Goal: Task Accomplishment & Management: Complete application form

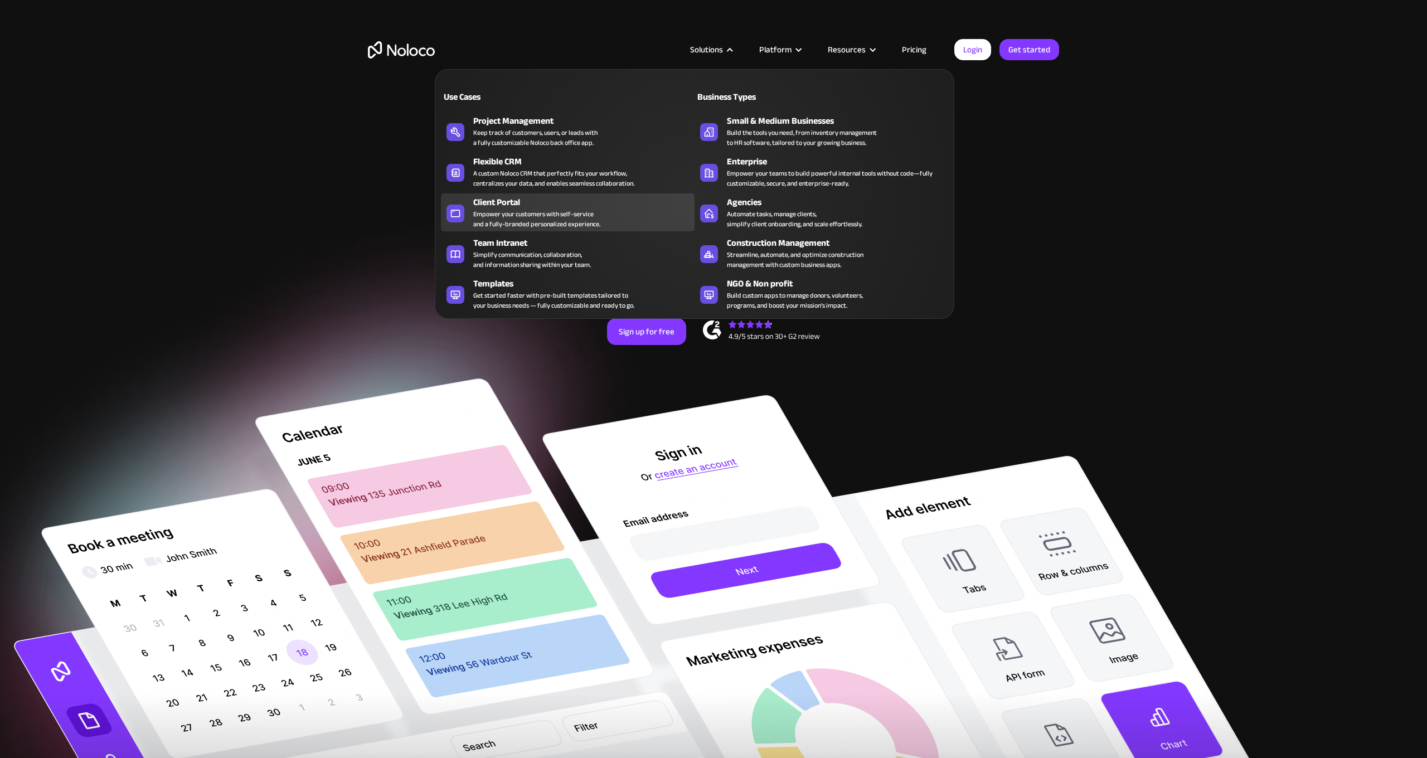
click at [506, 201] on div "Client Portal" at bounding box center [586, 202] width 226 height 13
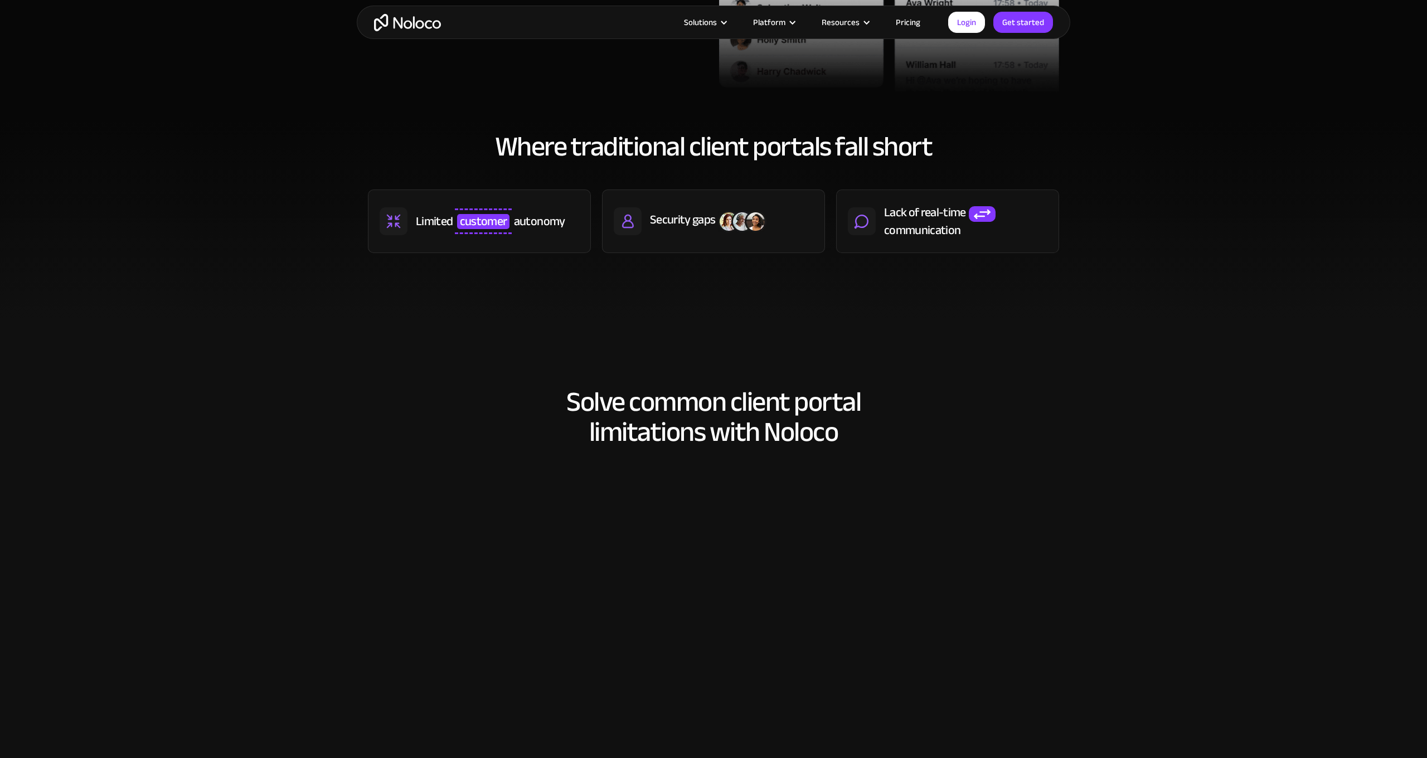
scroll to position [876, 0]
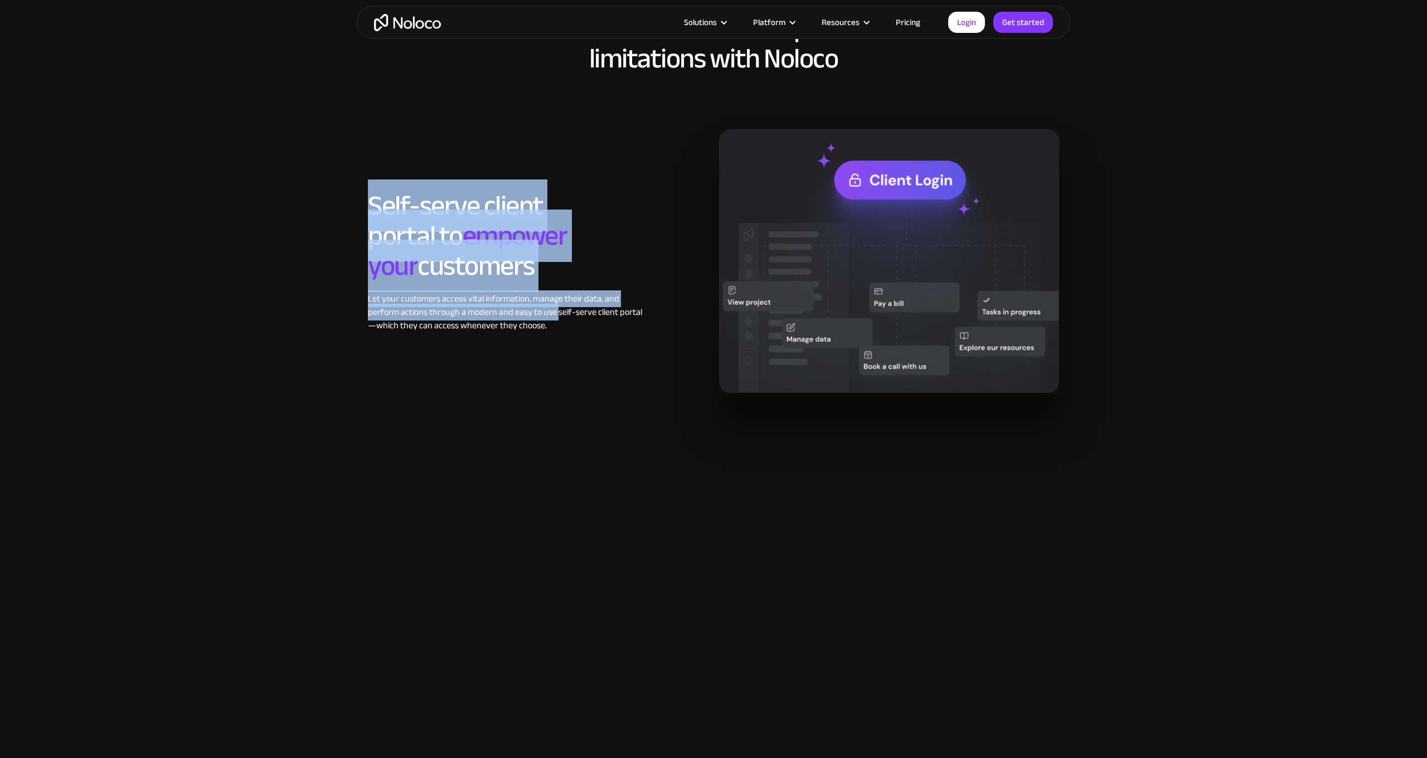
drag, startPoint x: 378, startPoint y: 200, endPoint x: 558, endPoint y: 303, distance: 207.0
click at [558, 303] on div "Self-serve client portal to empower your customers Let your customers access vi…" at bounding box center [509, 262] width 282 height 142
click at [558, 303] on div "Let your customers access vital information, manage their data, and perform act…" at bounding box center [509, 312] width 282 height 40
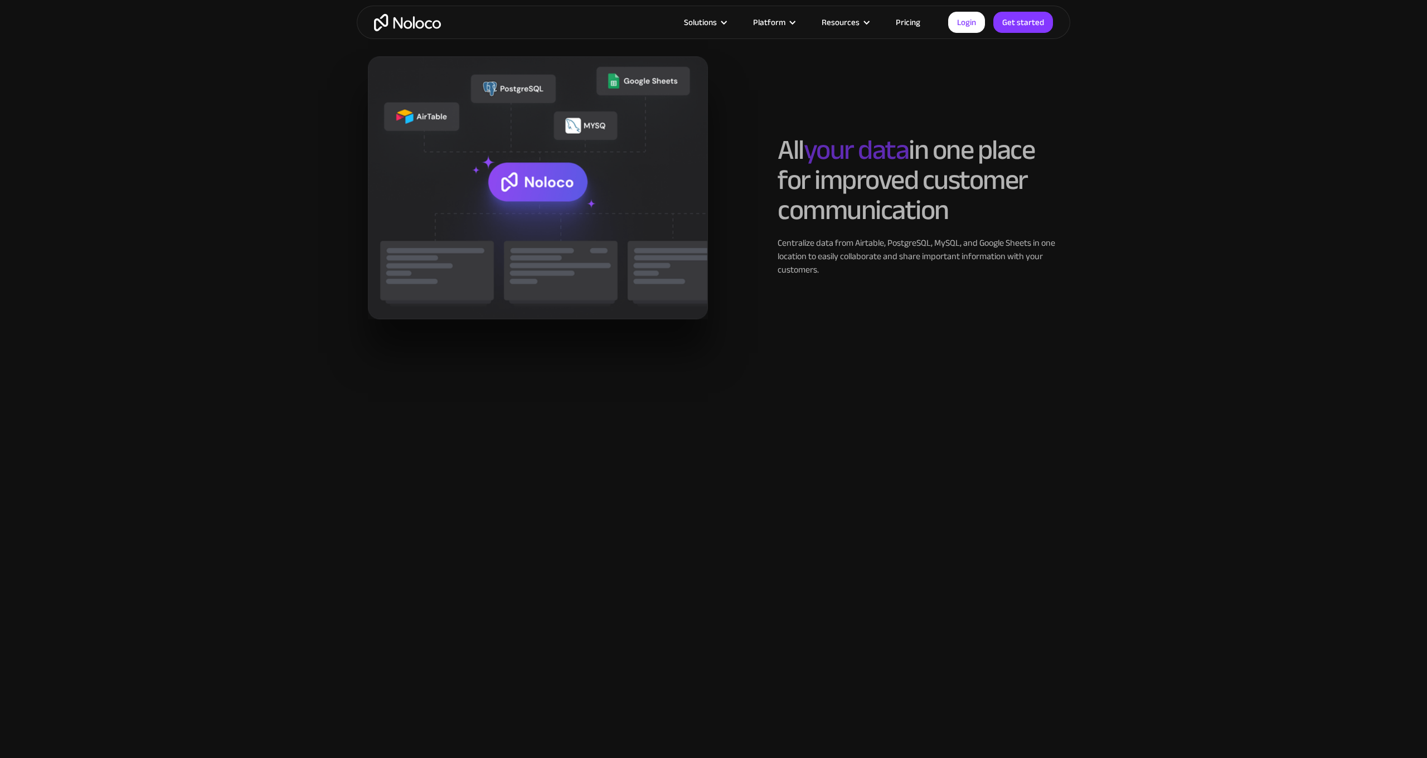
scroll to position [1578, 0]
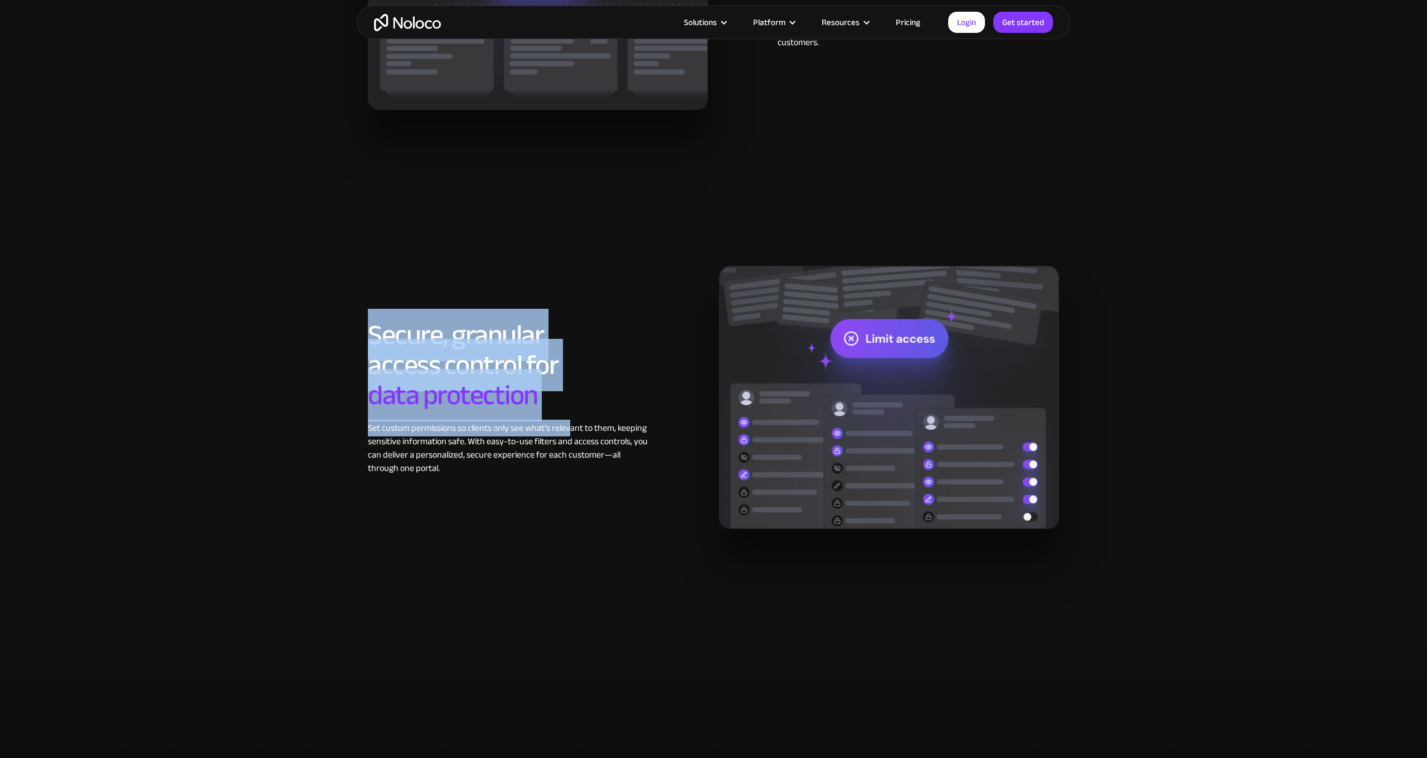
drag, startPoint x: 424, startPoint y: 340, endPoint x: 570, endPoint y: 427, distance: 170.3
click at [570, 427] on section "Secure, granular access control for data protection Set custom permissions so c…" at bounding box center [713, 408] width 1427 height 419
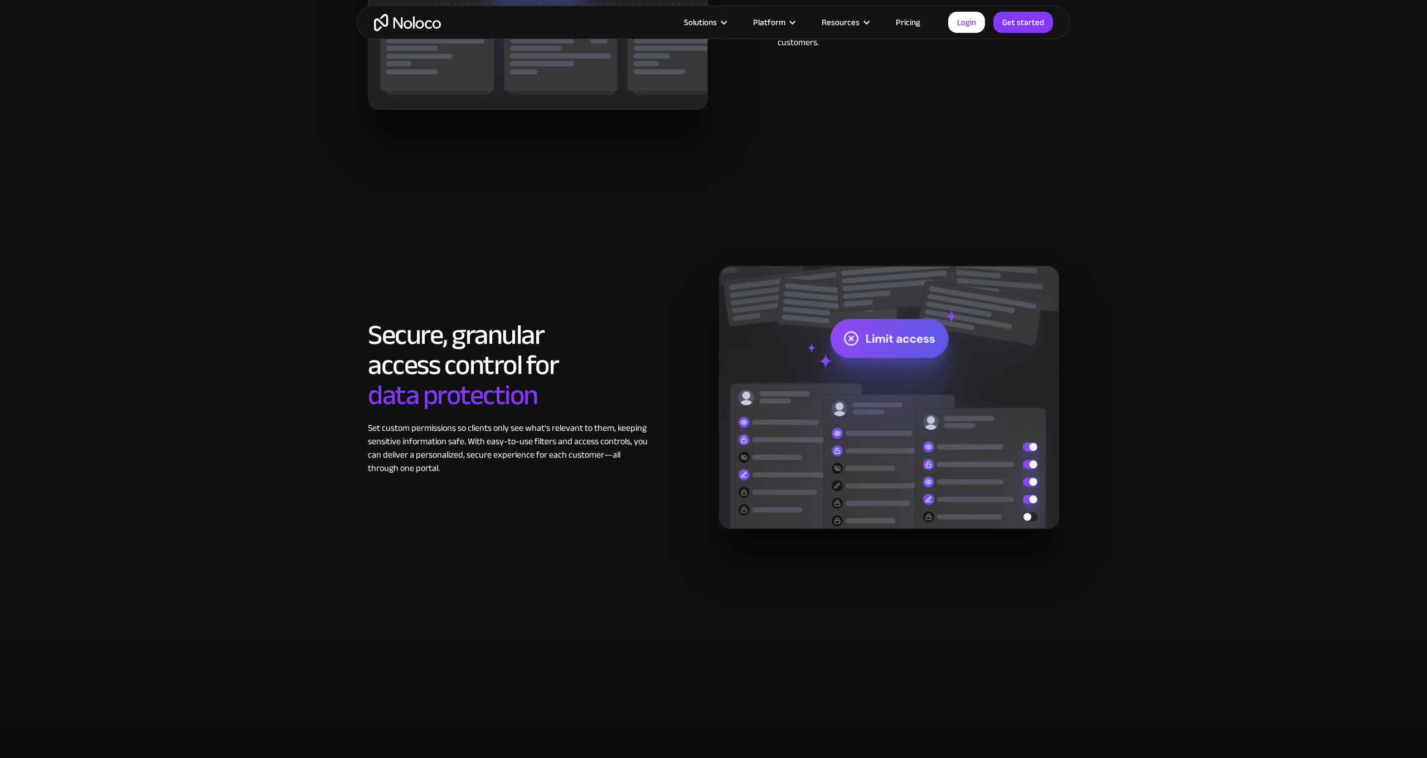
click at [571, 421] on div "Set custom permissions so clients only see what’s relevant to them, keeping sen…" at bounding box center [509, 448] width 282 height 54
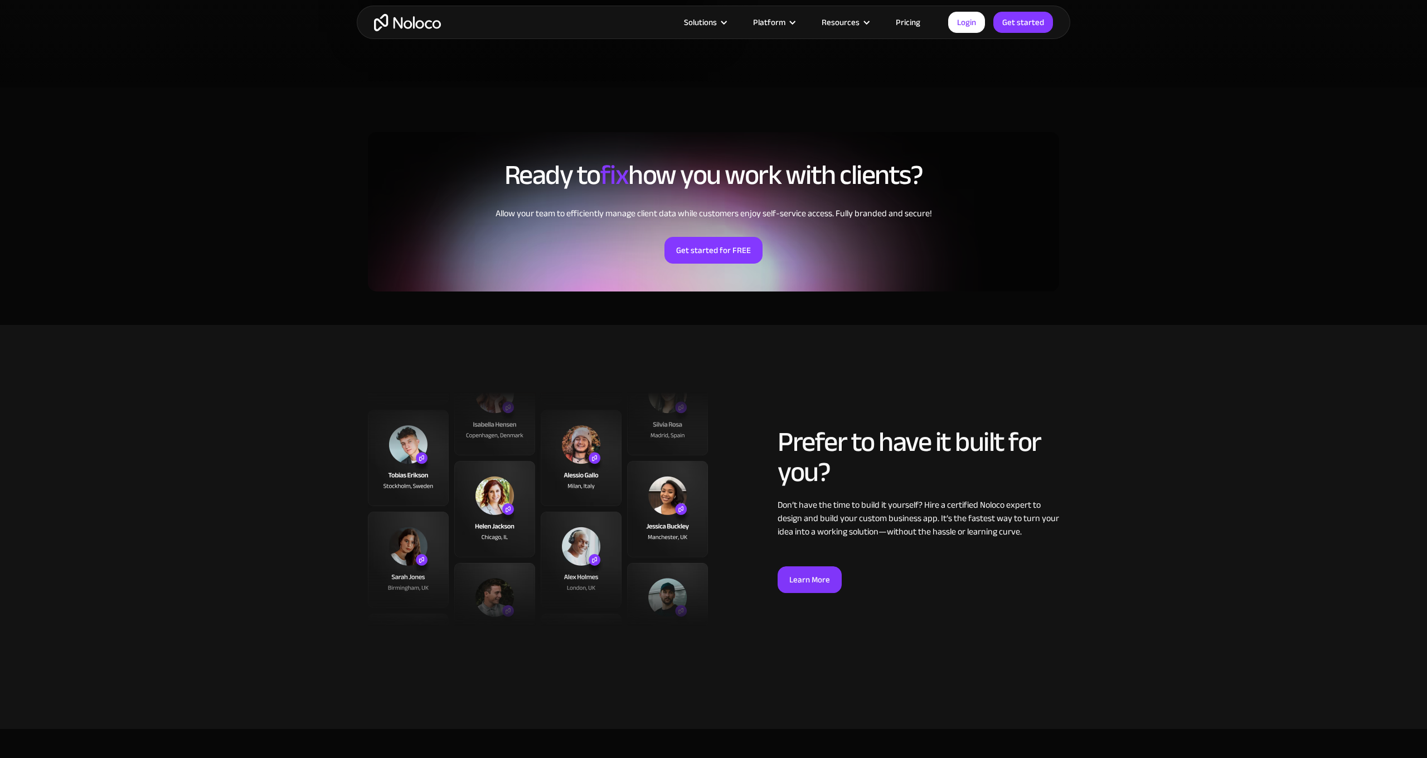
scroll to position [2885, 0]
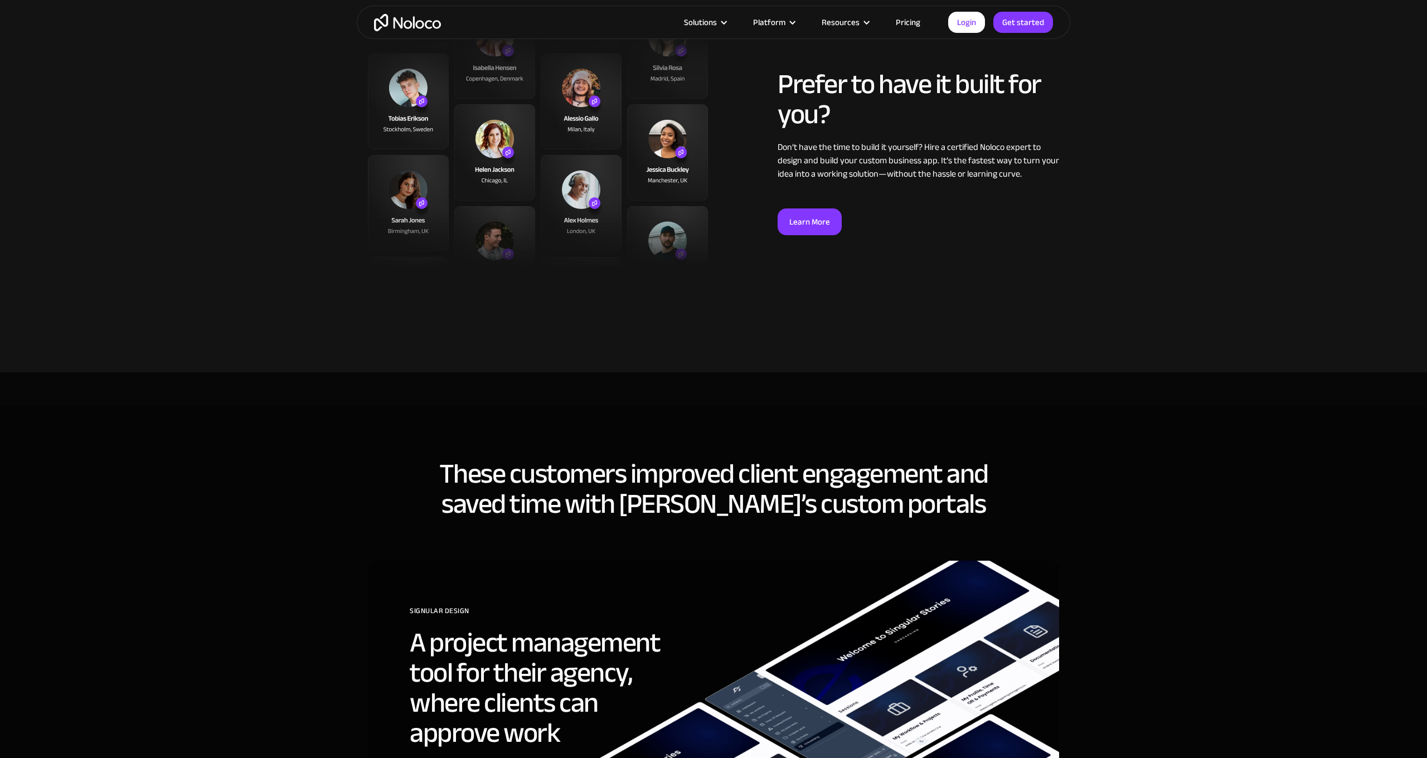
click at [910, 23] on link "Pricing" at bounding box center [908, 22] width 52 height 14
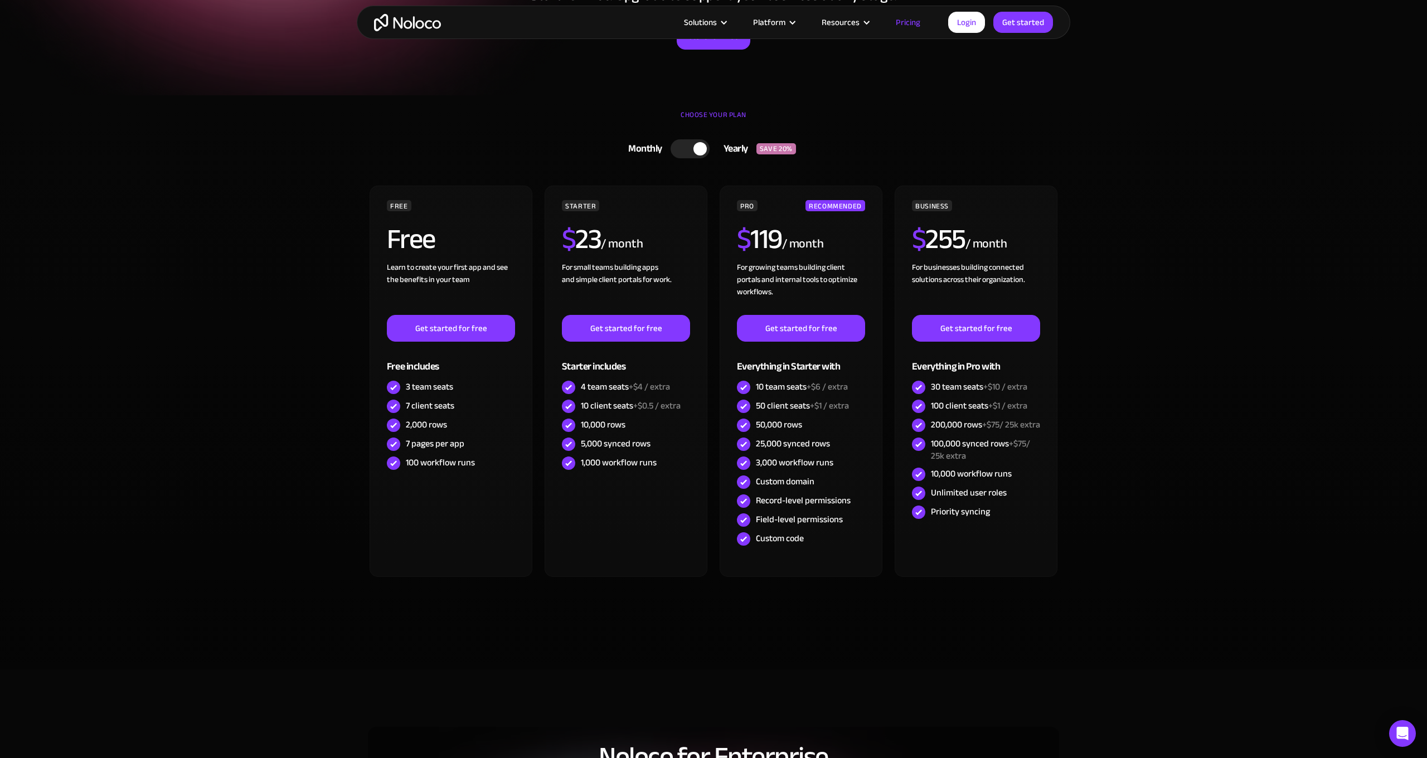
scroll to position [183, 0]
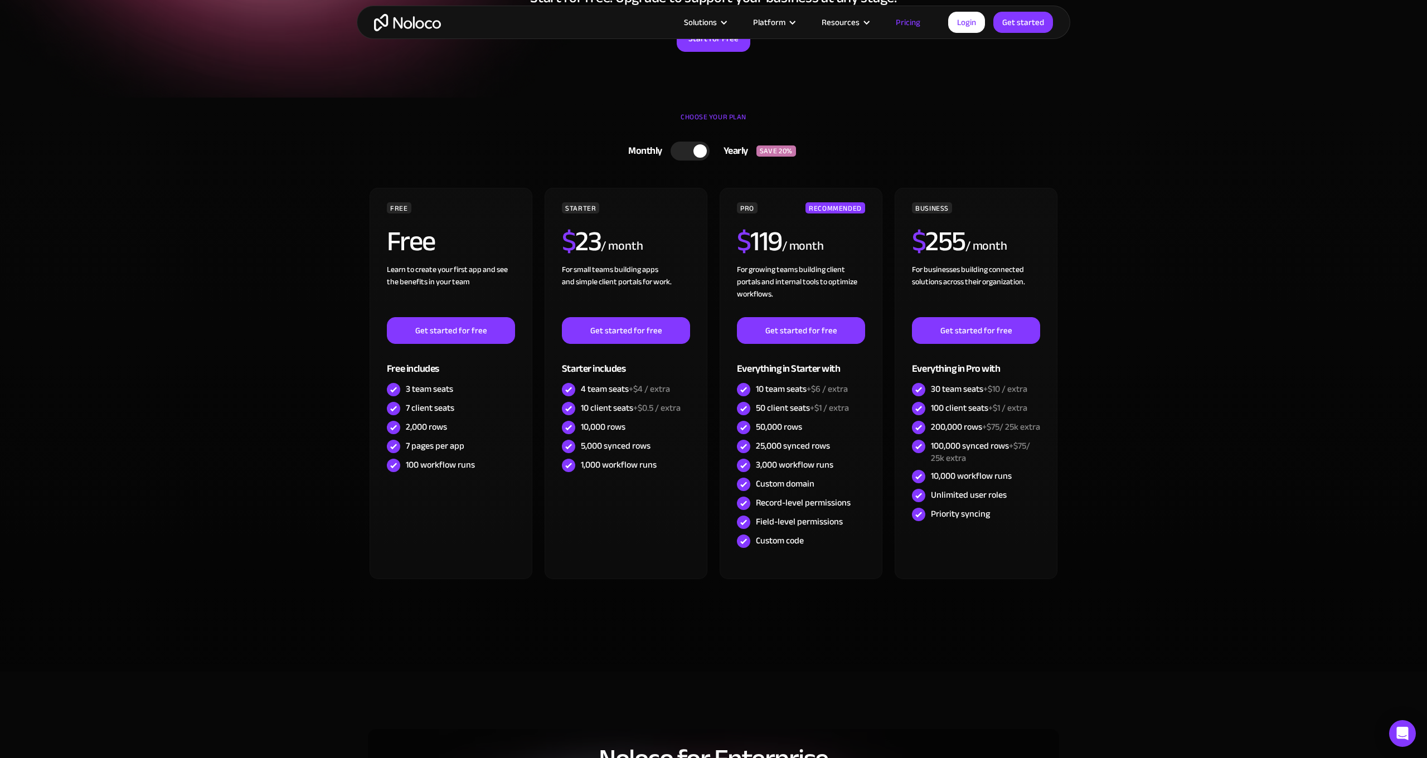
click at [673, 154] on div at bounding box center [690, 151] width 39 height 19
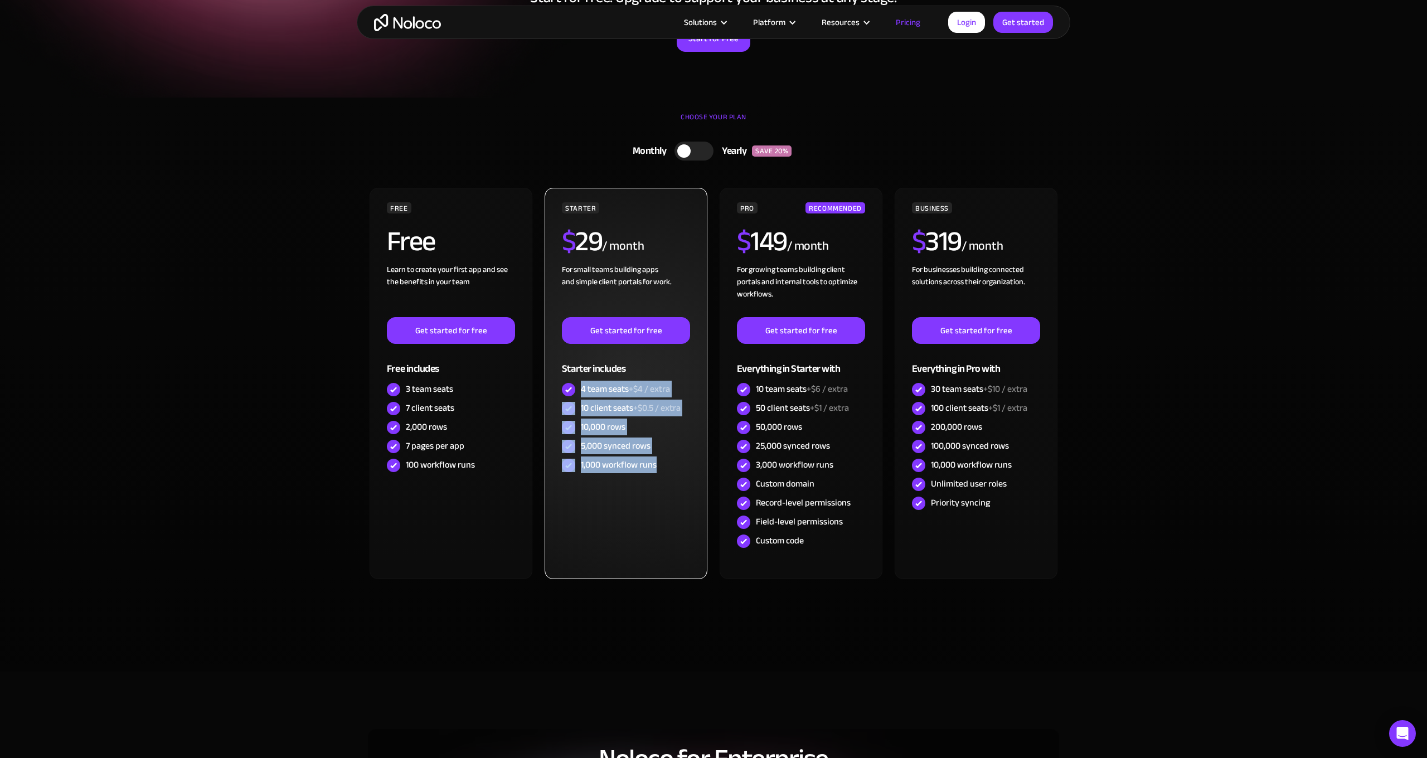
drag, startPoint x: 583, startPoint y: 388, endPoint x: 661, endPoint y: 470, distance: 113.2
click at [661, 470] on div "STARTER $ 29 / month For small teams building apps and simple client portals fo…" at bounding box center [626, 338] width 128 height 273
click at [680, 430] on div "10,000 rows" at bounding box center [626, 427] width 128 height 19
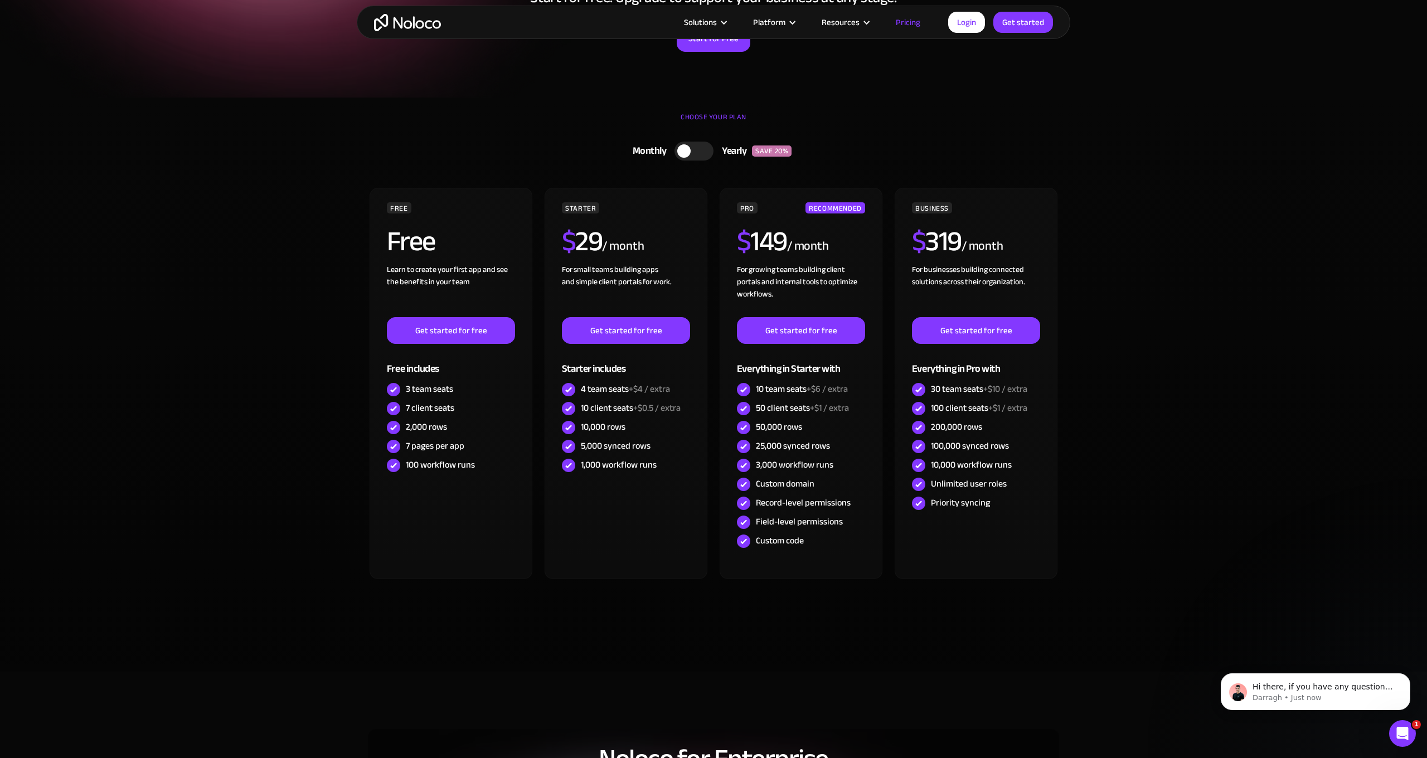
scroll to position [0, 0]
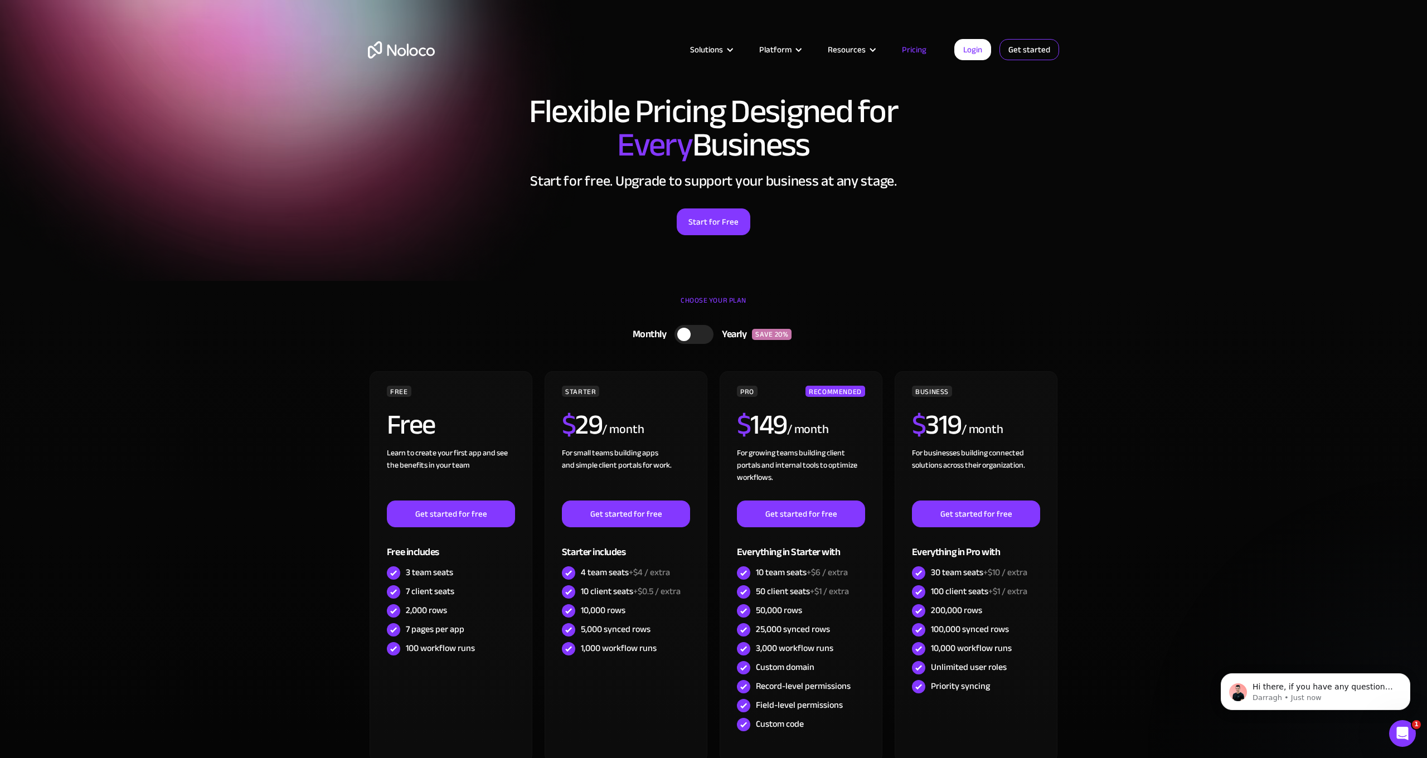
click at [0, 0] on link "Get started" at bounding box center [0, 0] width 0 height 0
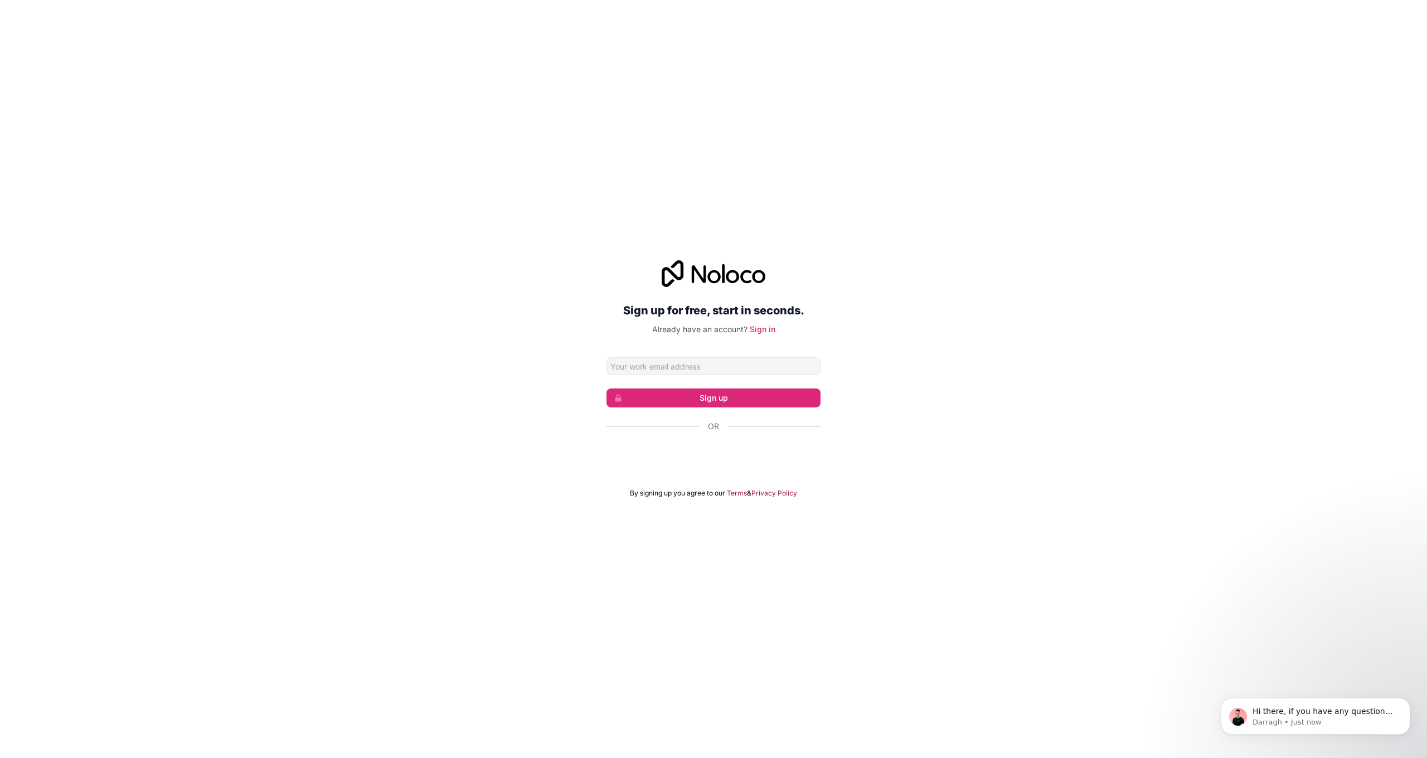
click at [514, 401] on div "Sign up for free, start in seconds. Already have an account? Sign in Sign up Or…" at bounding box center [713, 379] width 1427 height 269
click at [712, 455] on div "Iniciar sesión con Google. Se abre en una nueva pestaña." at bounding box center [714, 456] width 214 height 25
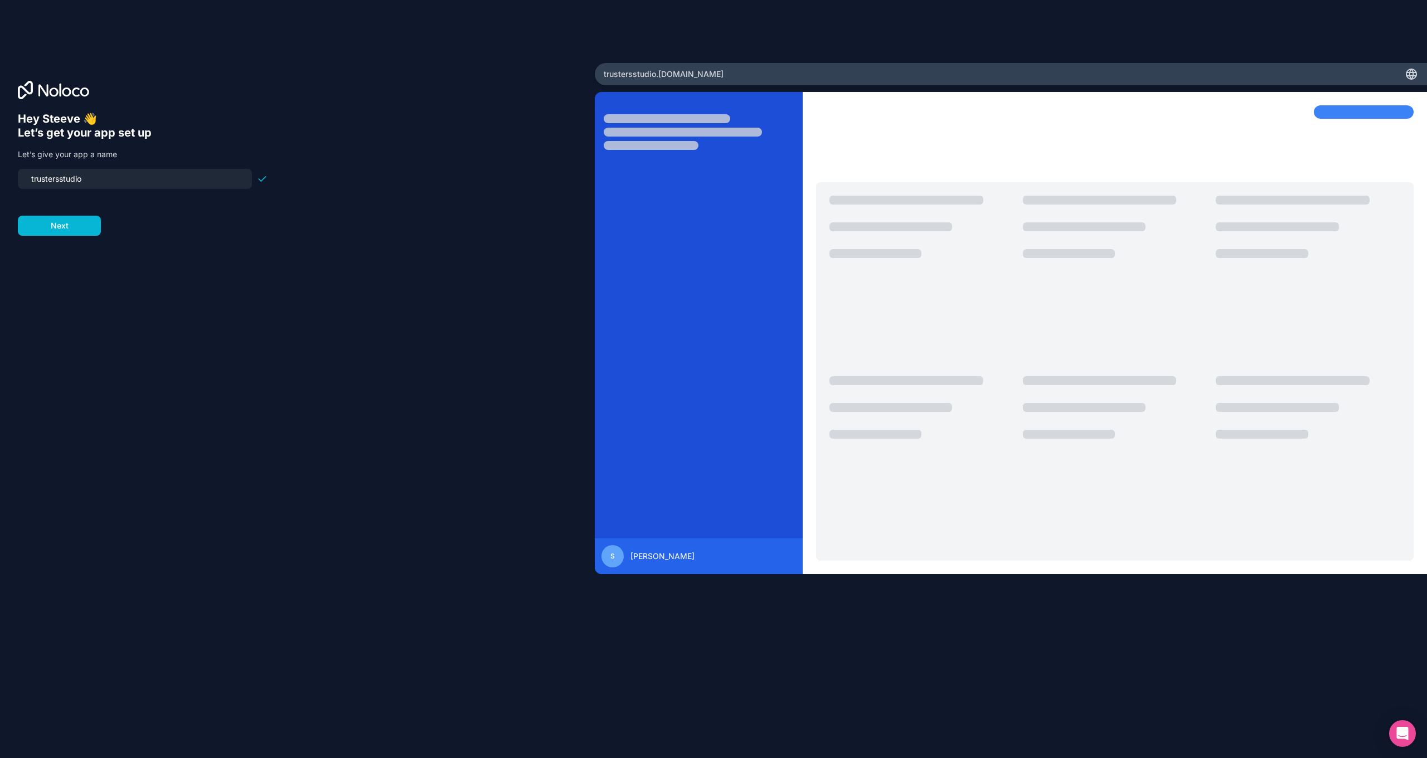
click at [75, 180] on input "trustersstudio" at bounding box center [135, 179] width 221 height 16
click at [63, 181] on input "trustersstudio" at bounding box center [135, 179] width 221 height 16
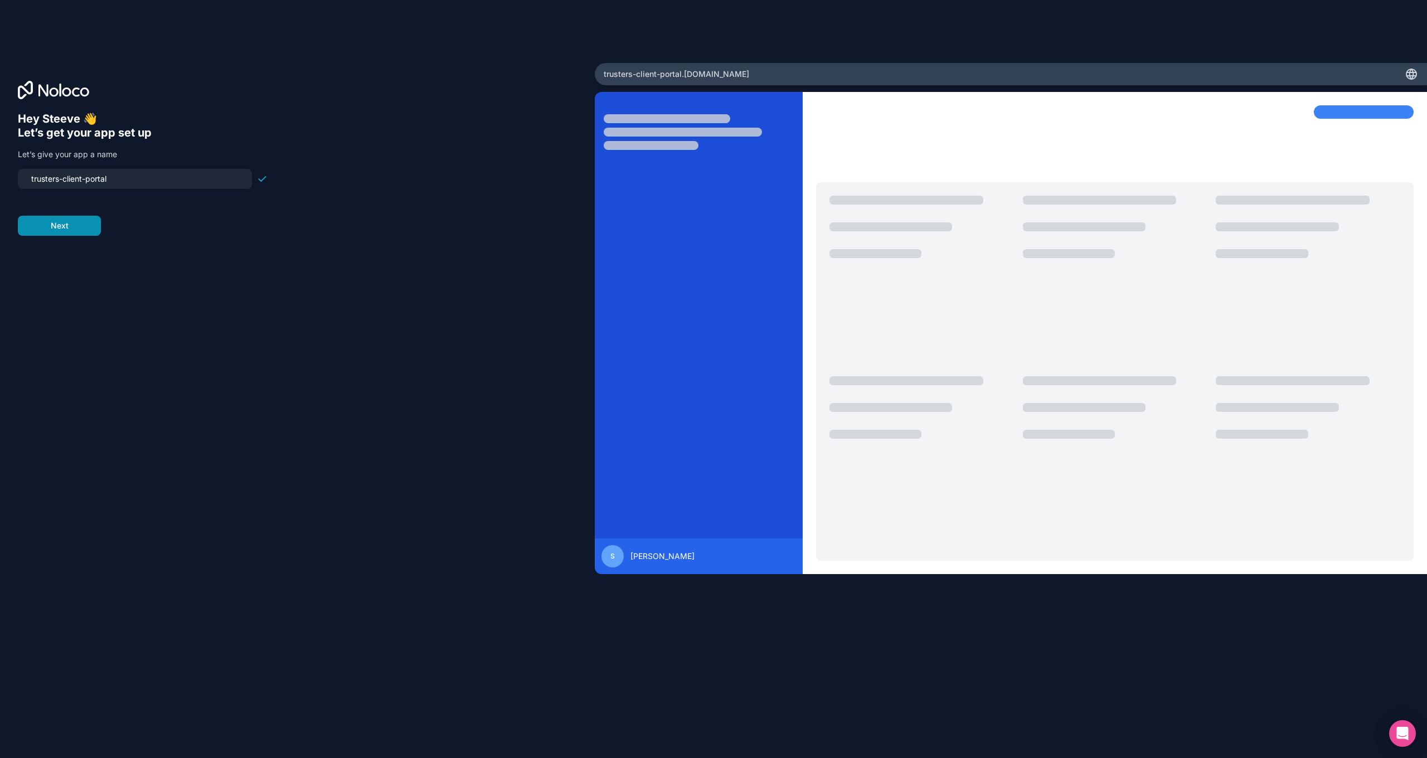
type input "trusters-client-portal"
click at [40, 232] on button "Next" at bounding box center [59, 226] width 83 height 20
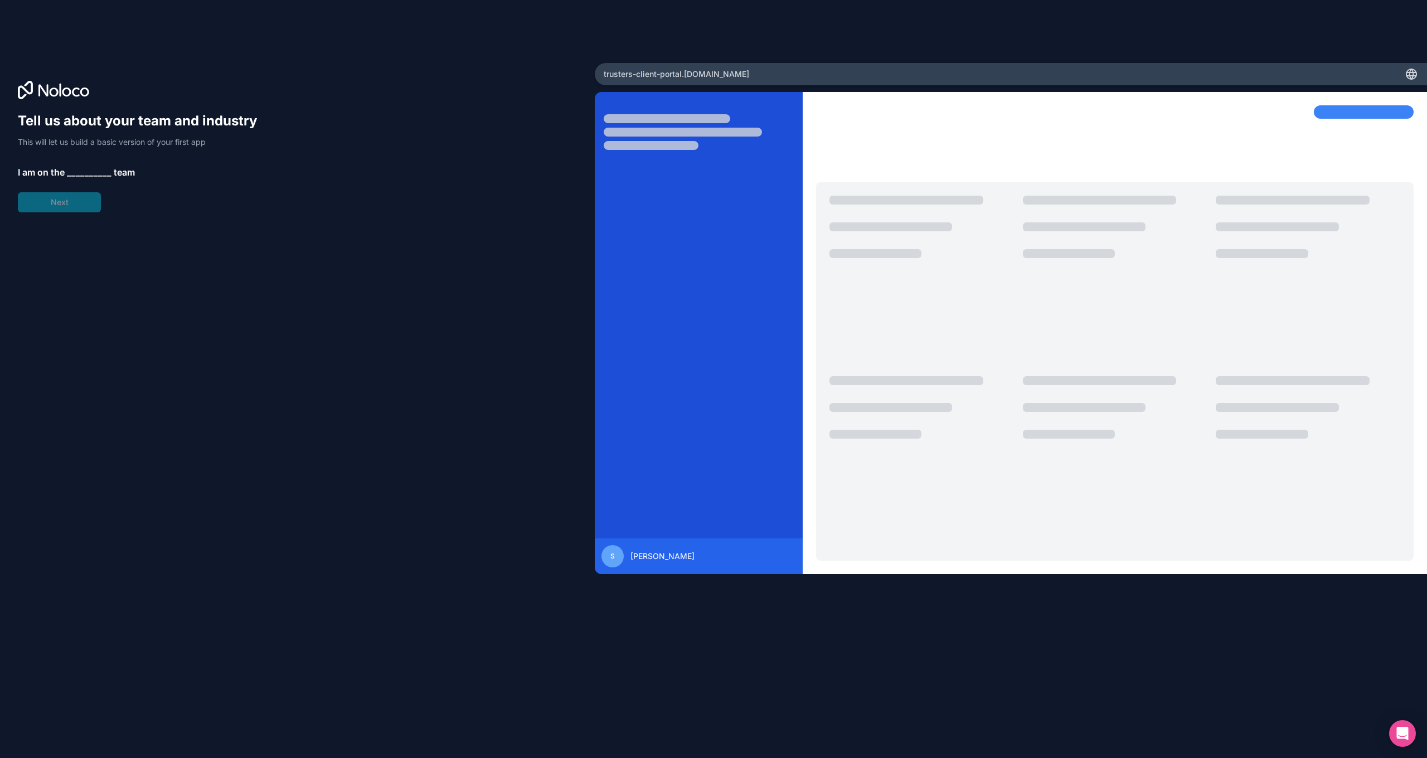
click at [76, 172] on span "__________" at bounding box center [89, 172] width 45 height 13
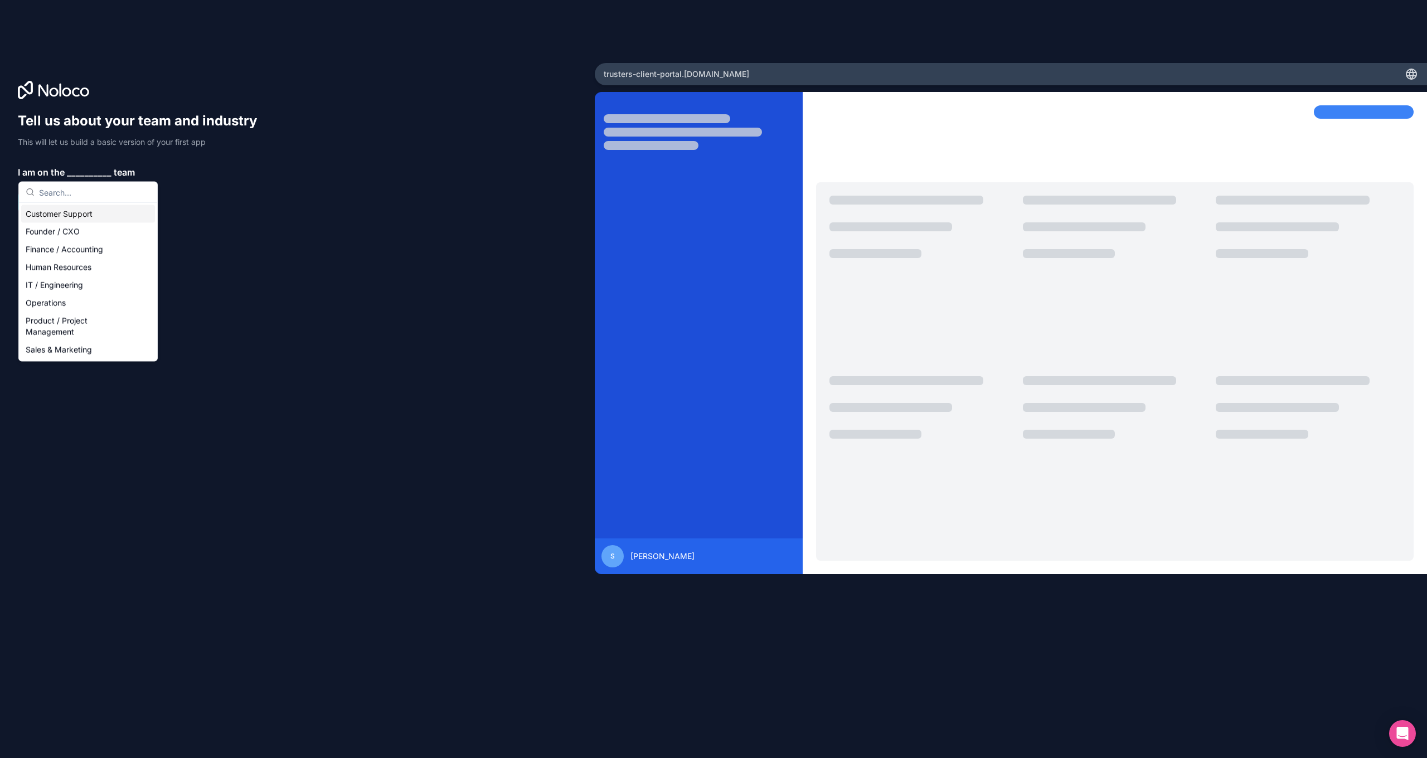
click at [65, 209] on div "Customer Support" at bounding box center [88, 214] width 134 height 18
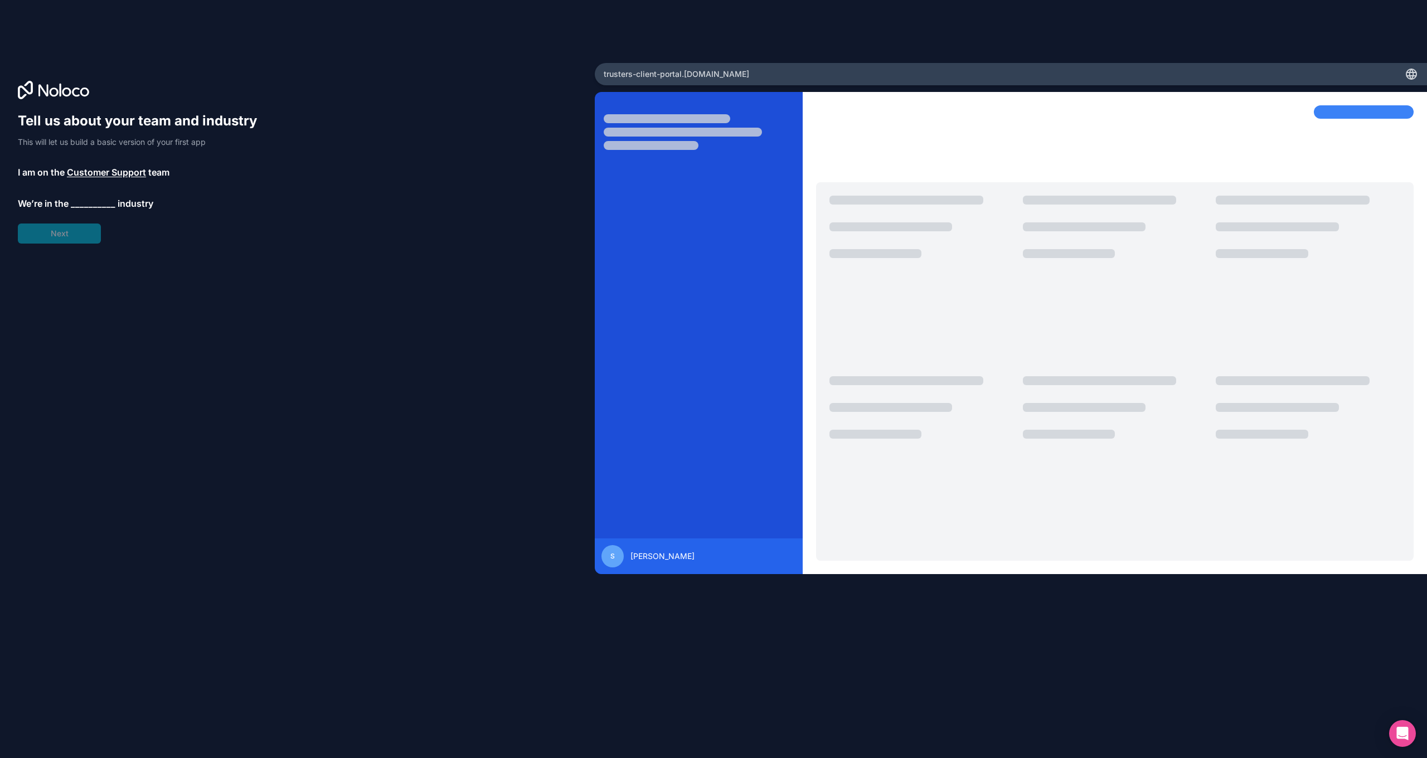
click at [77, 202] on span "__________" at bounding box center [93, 203] width 45 height 13
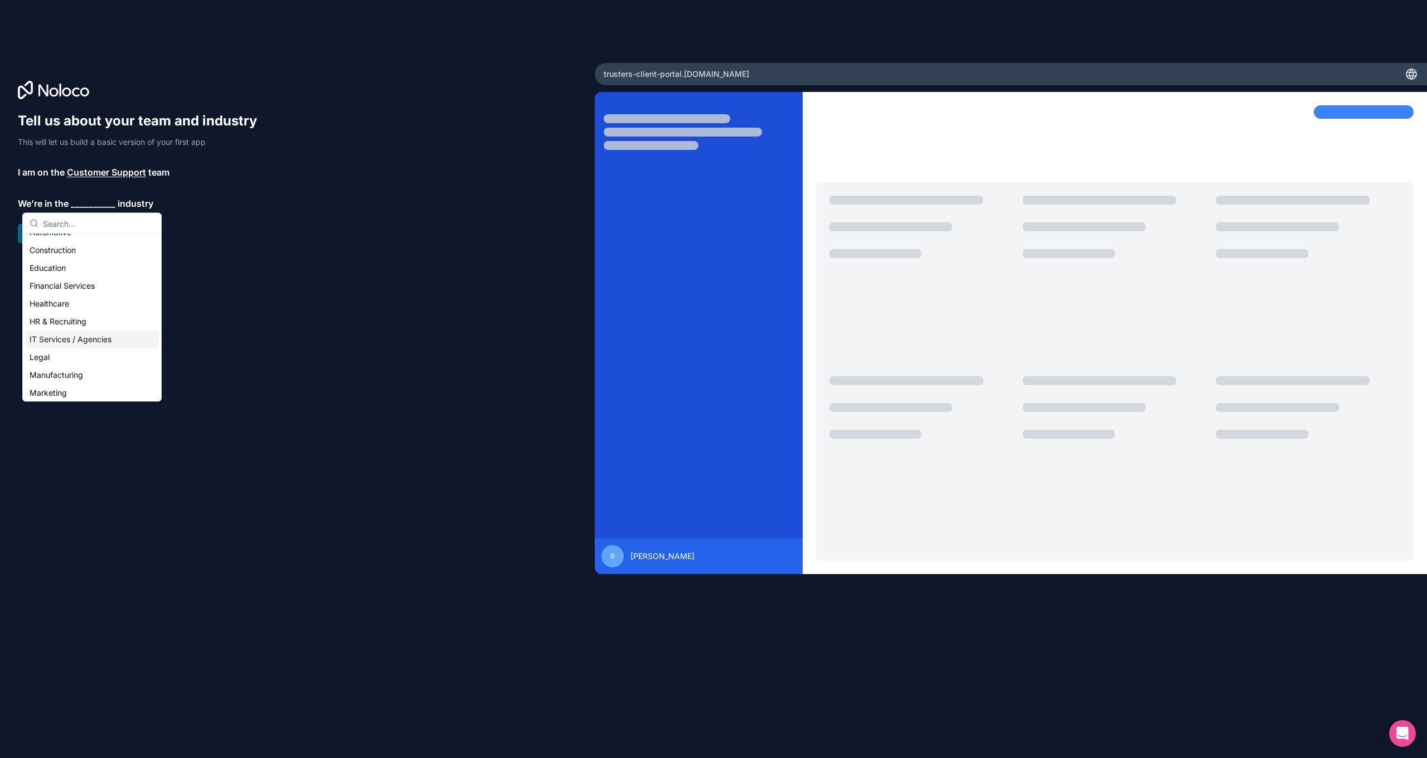
scroll to position [54, 0]
click at [75, 372] on div "Marketing" at bounding box center [92, 370] width 134 height 18
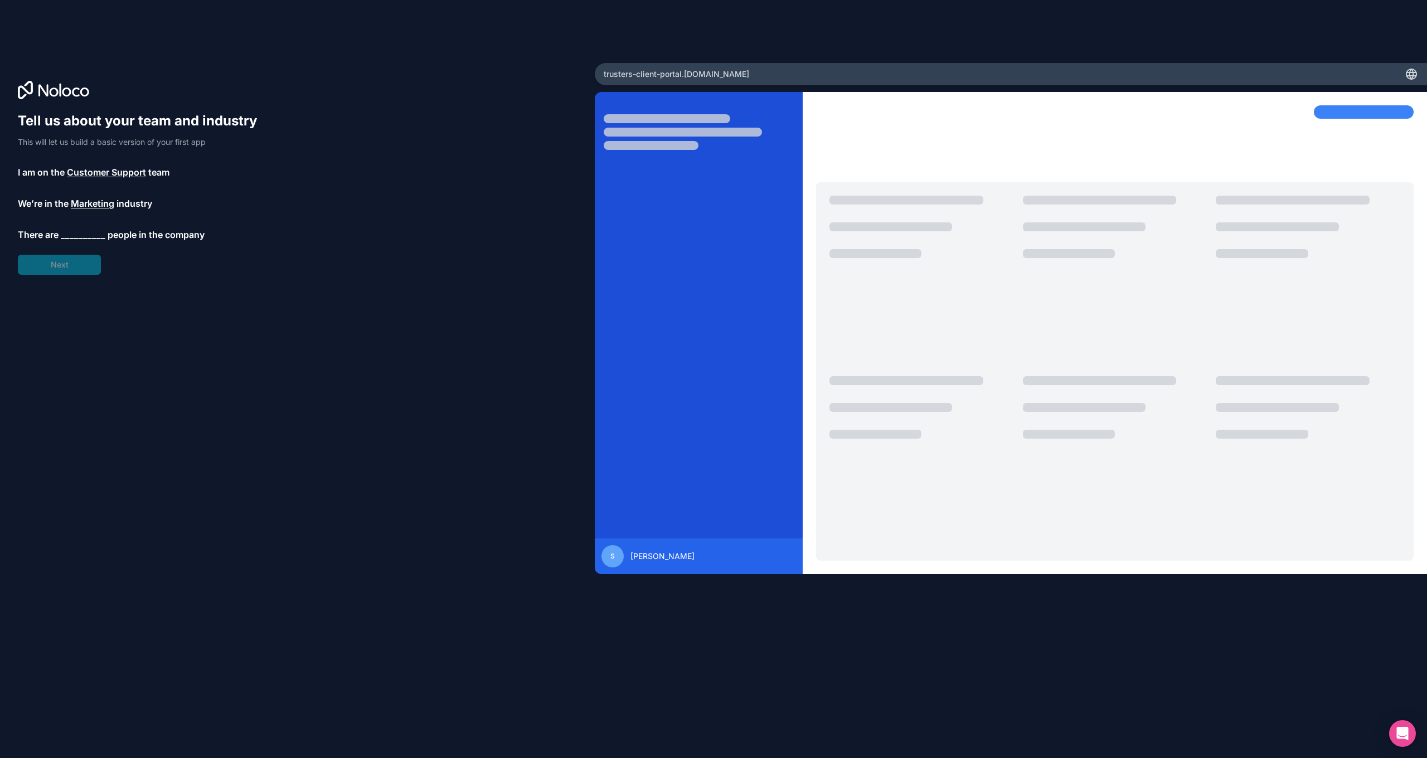
click at [80, 230] on span "__________" at bounding box center [83, 234] width 45 height 13
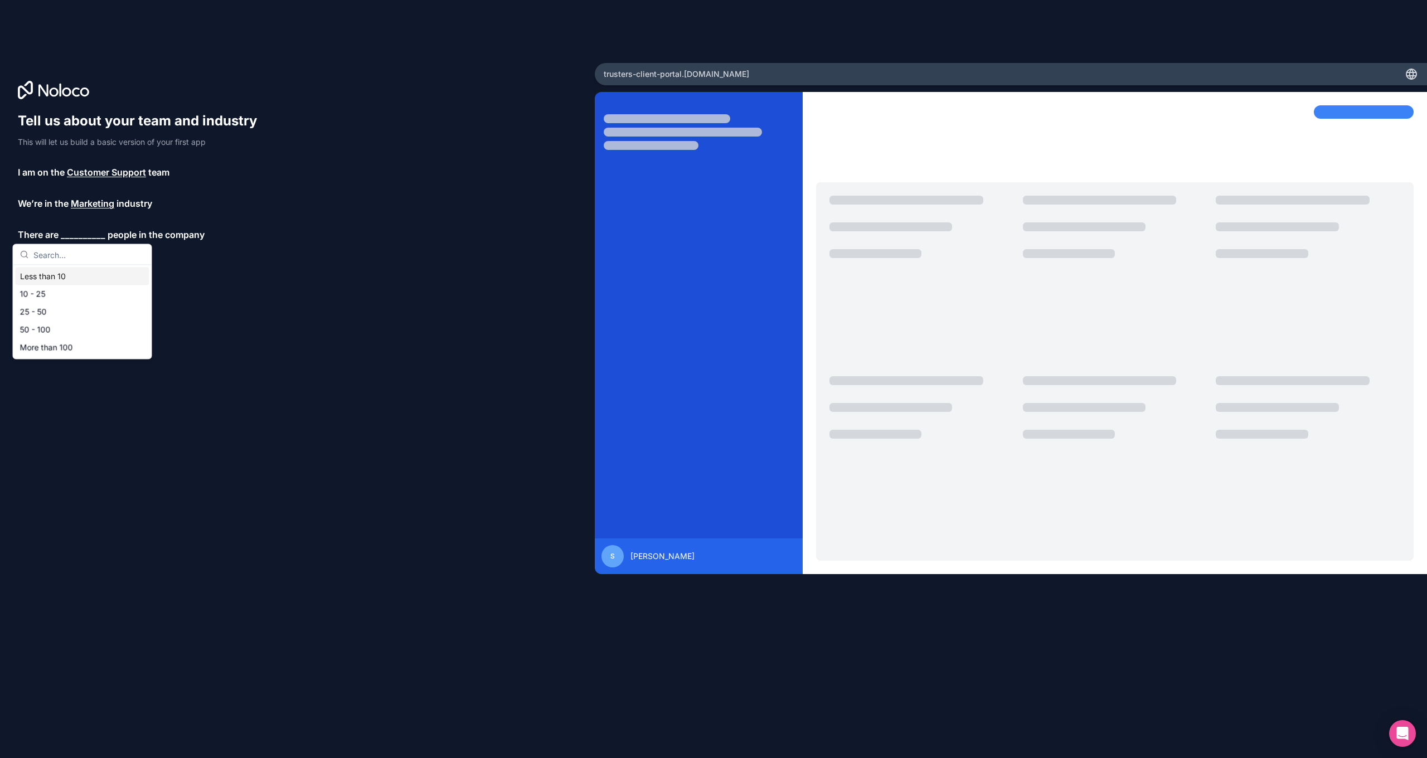
click at [63, 276] on div "Less than 10" at bounding box center [83, 277] width 134 height 18
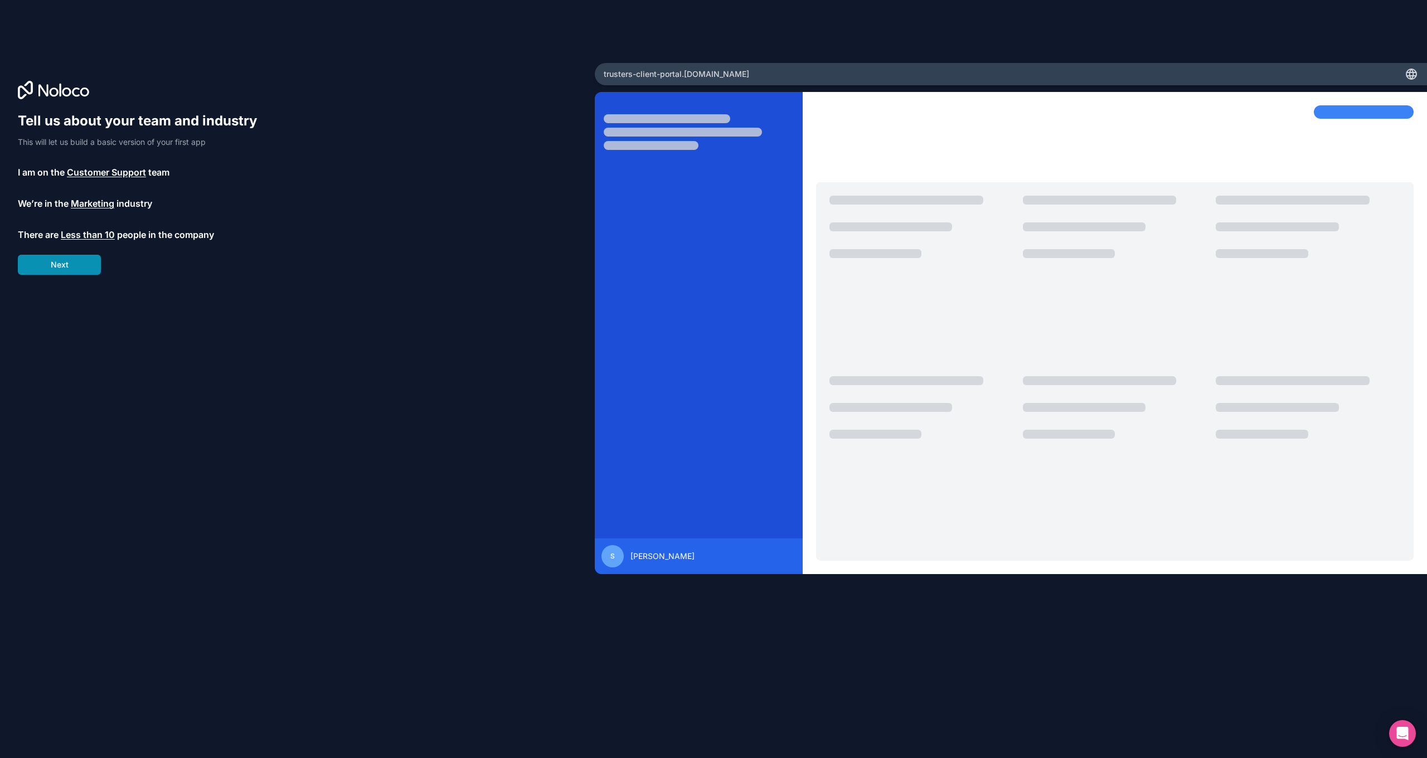
click at [66, 263] on button "Next" at bounding box center [59, 265] width 83 height 20
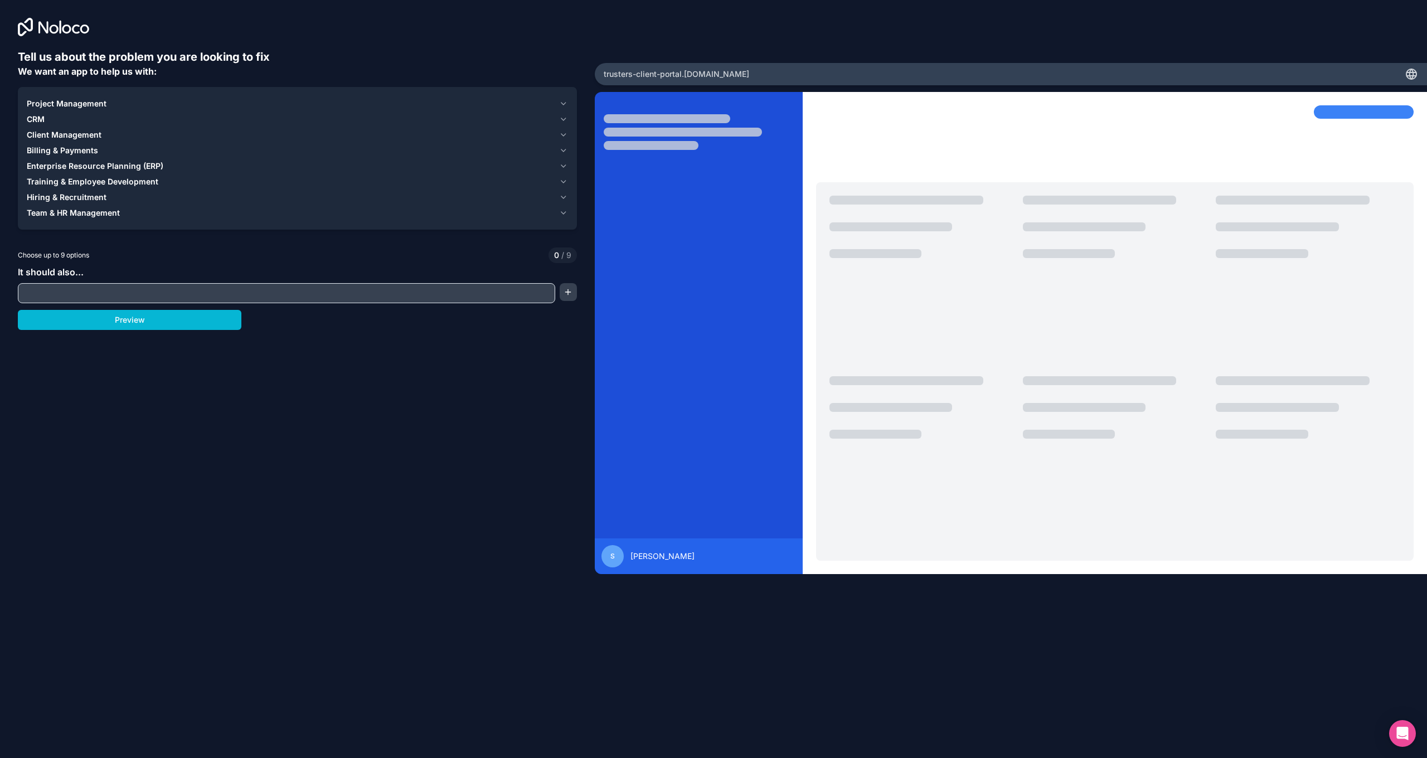
click at [91, 289] on input "text" at bounding box center [287, 293] width 532 height 16
click at [52, 133] on span "Client Management" at bounding box center [64, 134] width 75 height 11
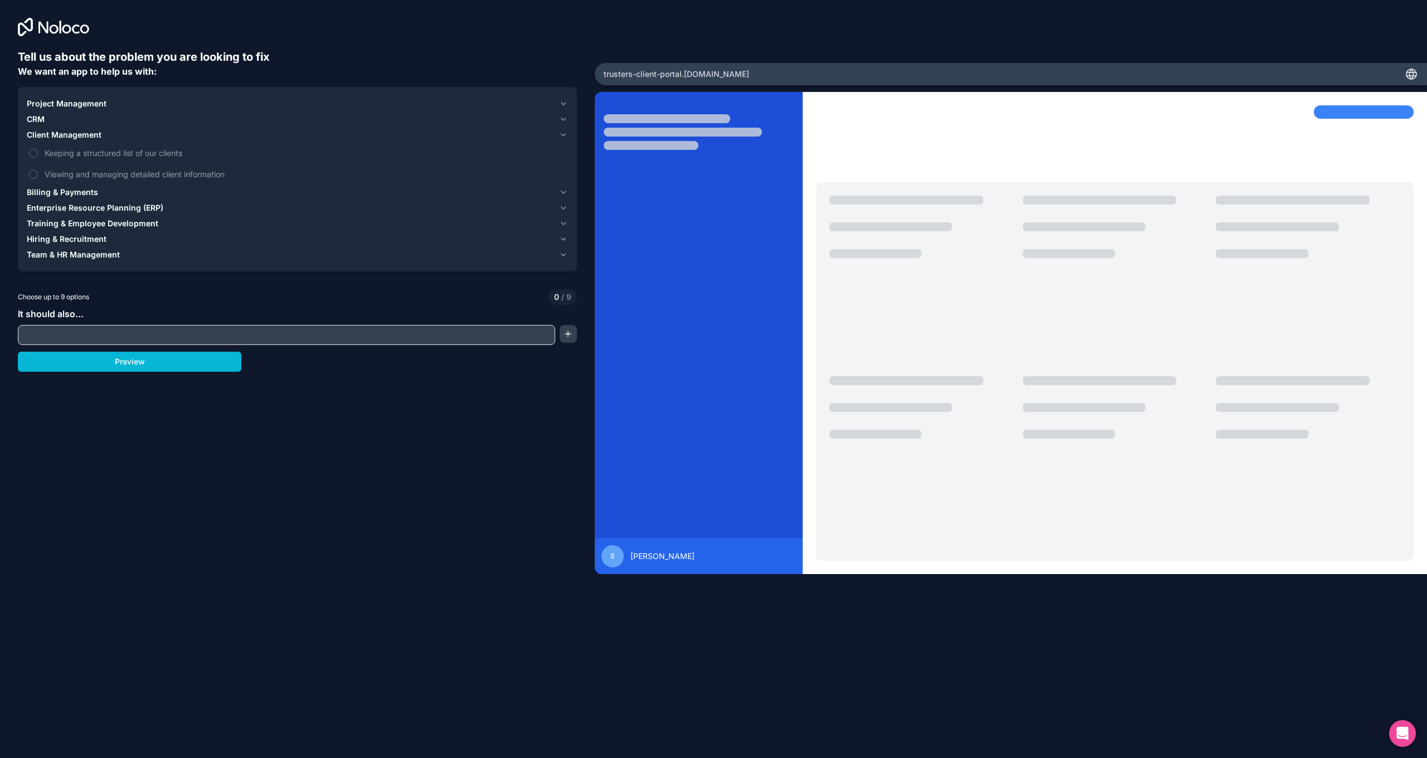
click at [50, 189] on span "Billing & Payments" at bounding box center [62, 192] width 71 height 11
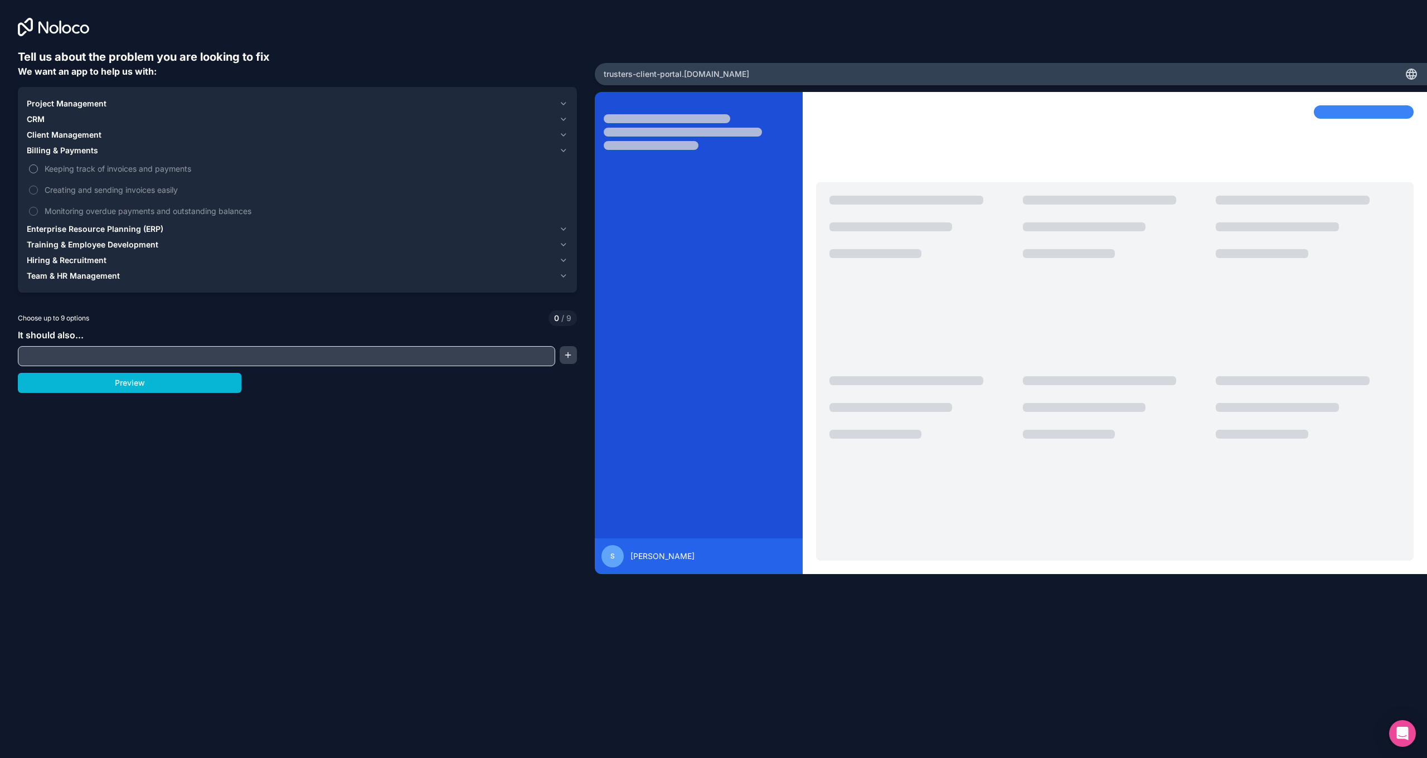
click at [62, 167] on span "Keeping track of invoices and payments" at bounding box center [305, 169] width 521 height 12
click at [38, 167] on button "Keeping track of invoices and payments" at bounding box center [33, 168] width 9 height 9
click at [79, 187] on span "Creating and sending invoices easily" at bounding box center [305, 190] width 521 height 12
click at [38, 187] on button "Creating and sending invoices easily" at bounding box center [33, 190] width 9 height 9
click at [159, 213] on span "Monitoring overdue payments and outstanding balances" at bounding box center [305, 211] width 521 height 12
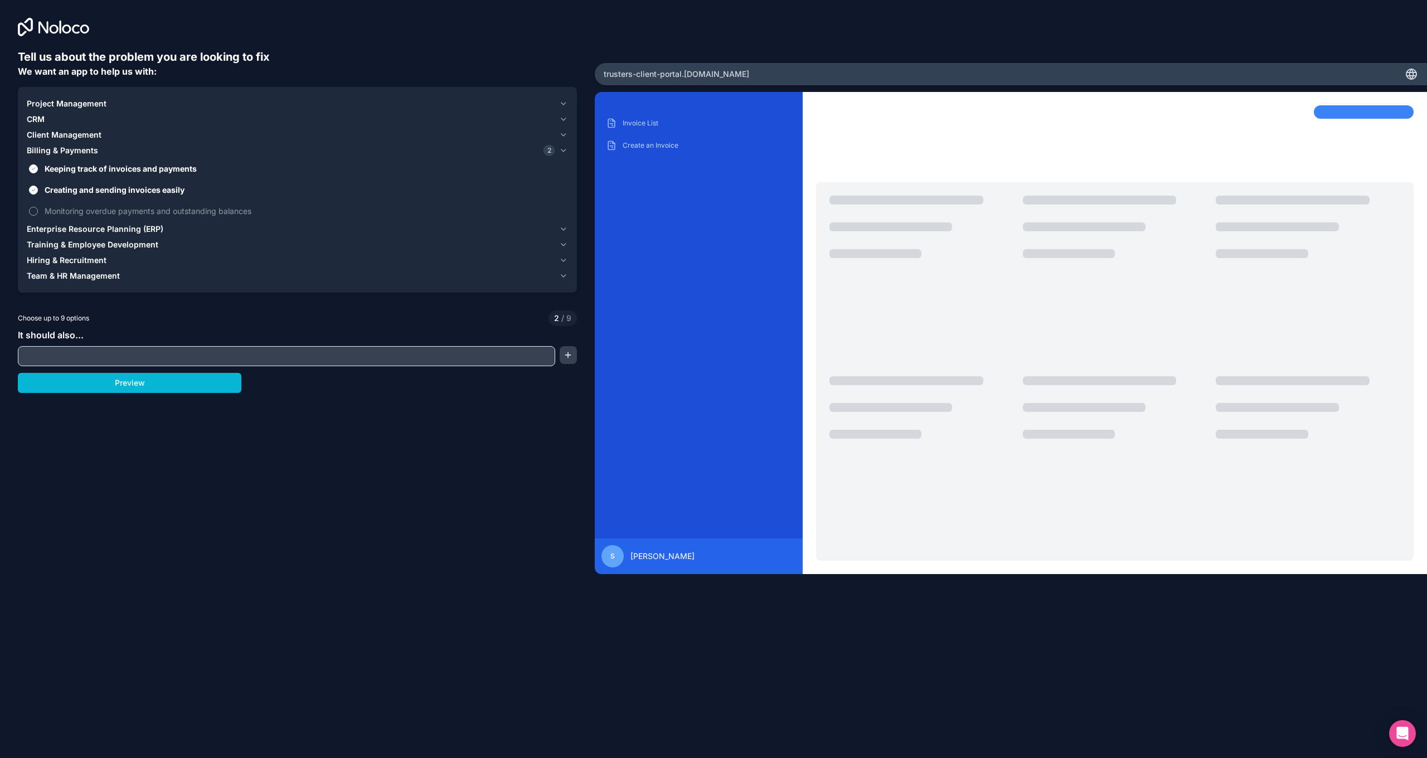
click at [38, 213] on button "Monitoring overdue payments and outstanding balances" at bounding box center [33, 211] width 9 height 9
click at [91, 347] on div at bounding box center [286, 356] width 537 height 20
click at [96, 358] on input "text" at bounding box center [287, 356] width 532 height 16
type input "client portal"
click at [101, 386] on button "Preview" at bounding box center [130, 383] width 224 height 20
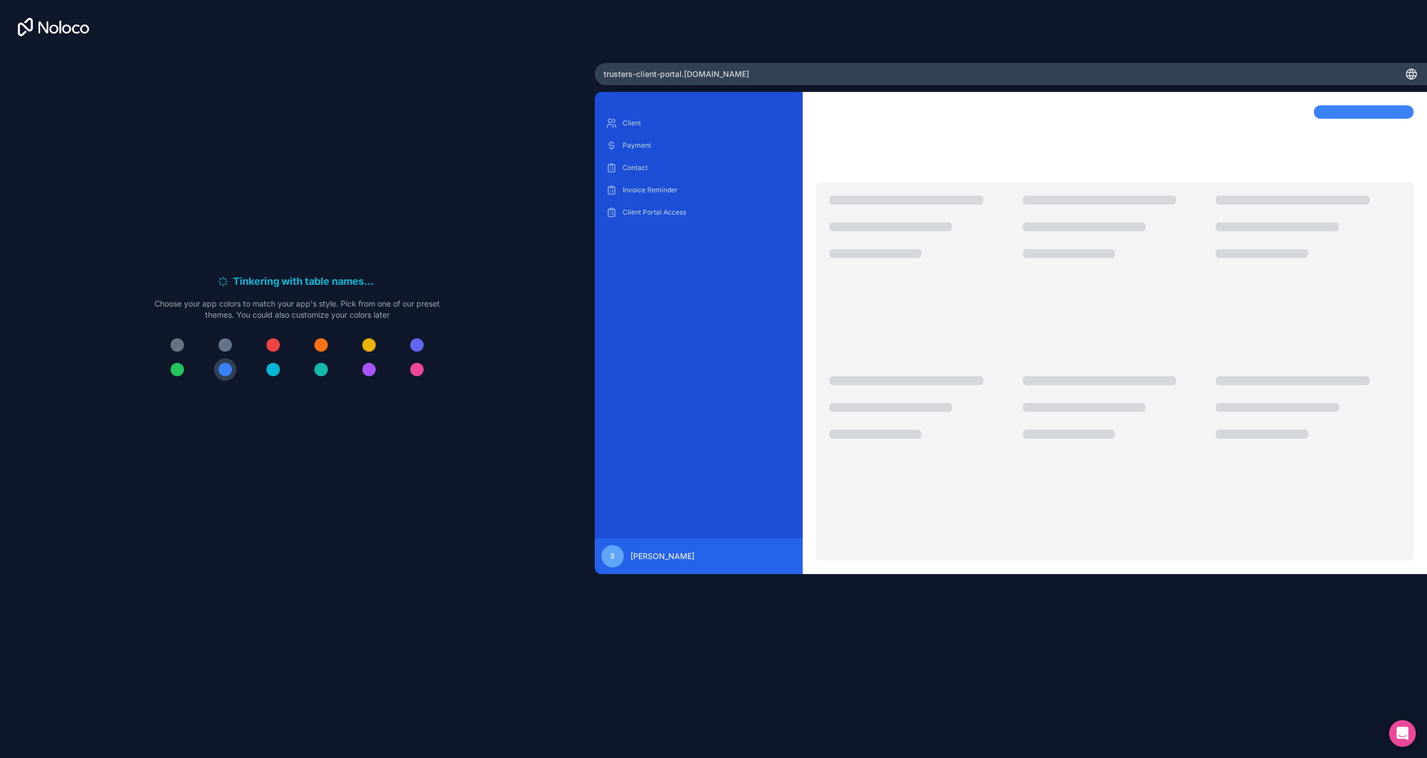
click at [277, 367] on div at bounding box center [272, 369] width 13 height 13
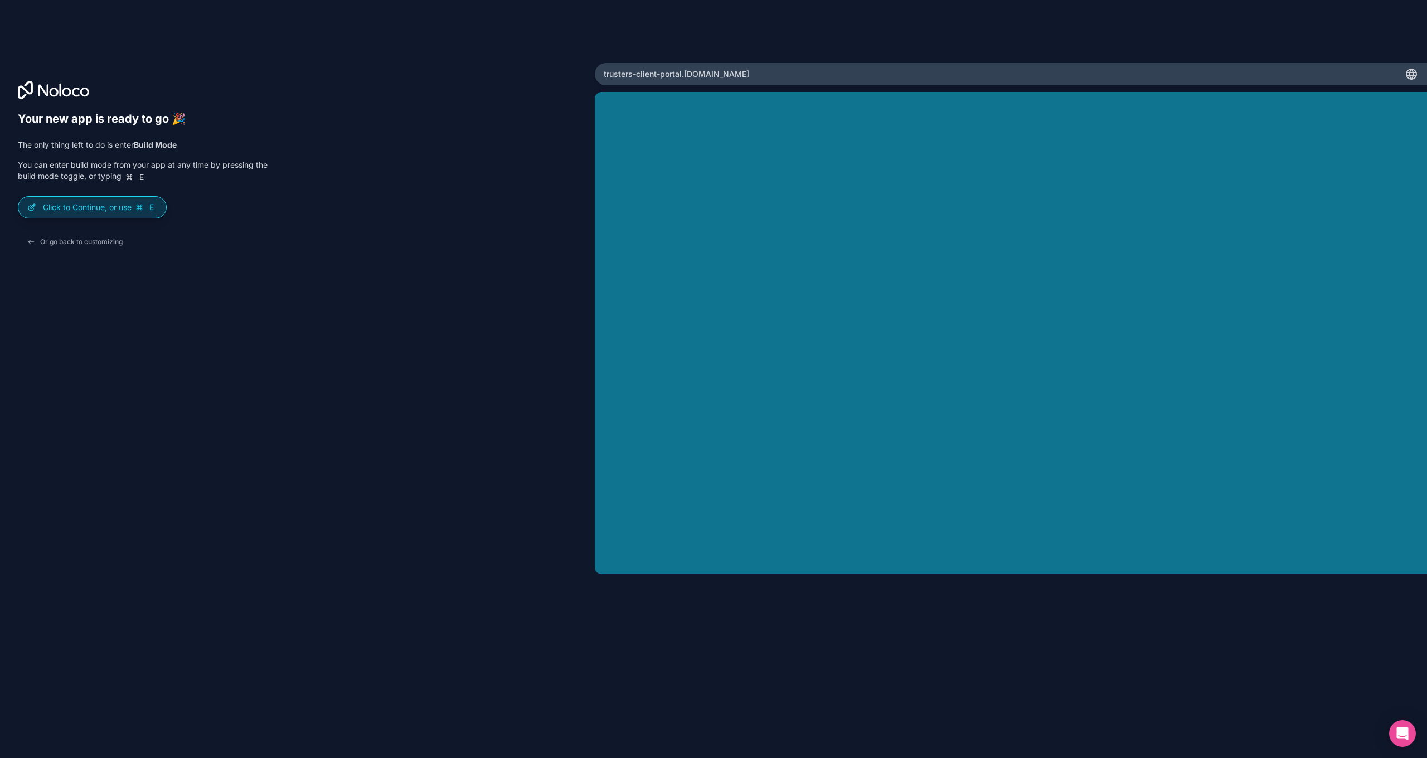
click at [88, 209] on p "Click to Continue, or use E" at bounding box center [100, 207] width 114 height 11
